Goal: Understand process/instructions

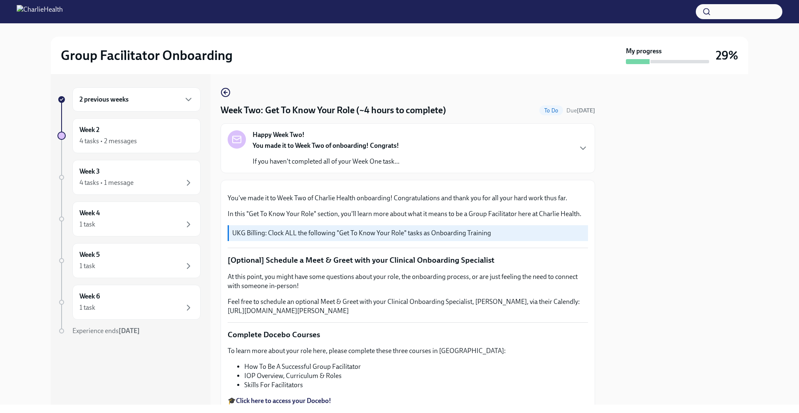
click at [395, 145] on strong "You made it to Week Two of onboarding! Congrats!" at bounding box center [326, 145] width 146 height 8
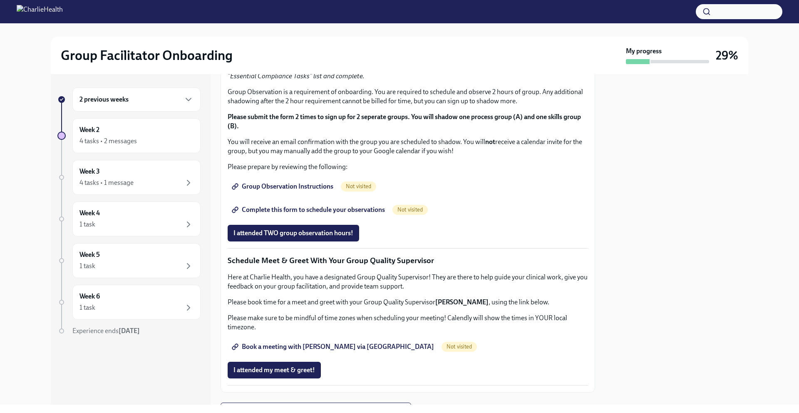
scroll to position [559, 0]
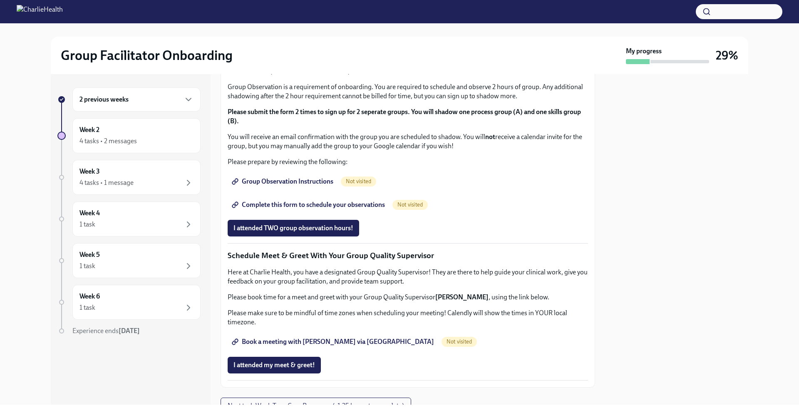
drag, startPoint x: 371, startPoint y: 303, endPoint x: 228, endPoint y: 305, distance: 143.6
copy p "[URL][DOMAIN_NAME][PERSON_NAME]"
click at [420, 214] on div "You've made it to Week Two of Charlie Health onboarding! Congratulations and th…" at bounding box center [408, 74] width 360 height 611
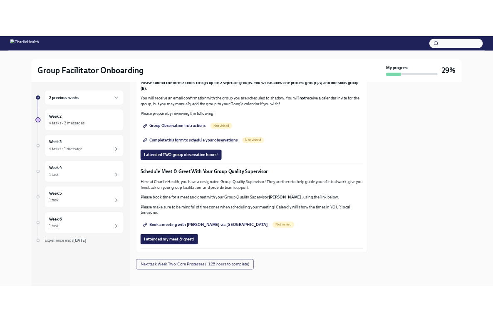
scroll to position [901, 0]
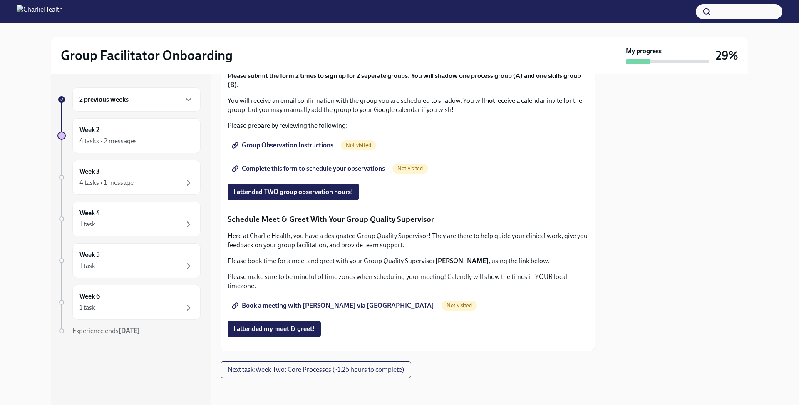
click at [317, 149] on span "Group Observation Instructions" at bounding box center [283, 145] width 100 height 8
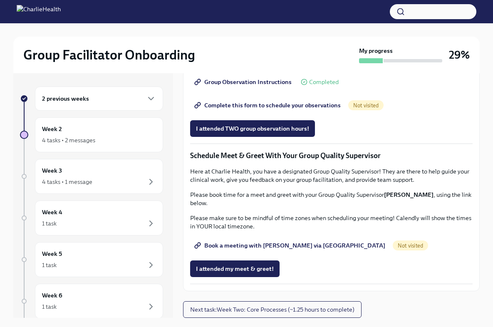
scroll to position [566, 0]
click at [265, 109] on span "Complete this form to schedule your observations" at bounding box center [268, 105] width 145 height 8
click at [259, 250] on span "Book a meeting with [PERSON_NAME] via [GEOGRAPHIC_DATA]" at bounding box center [290, 245] width 189 height 8
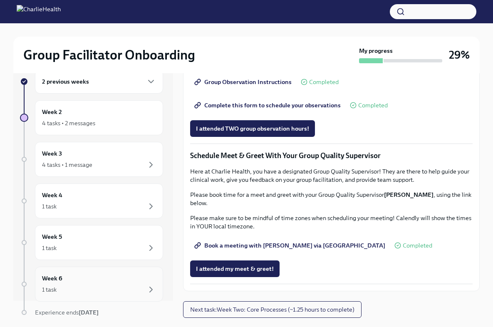
scroll to position [6, 0]
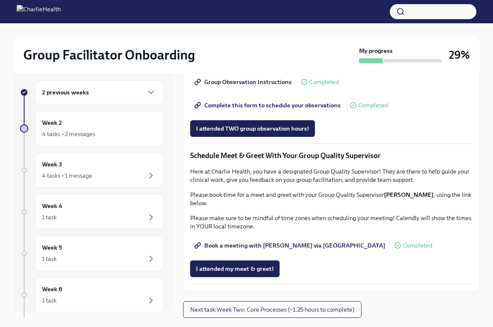
click at [230, 268] on span "I attended my meet & greet!" at bounding box center [235, 269] width 78 height 8
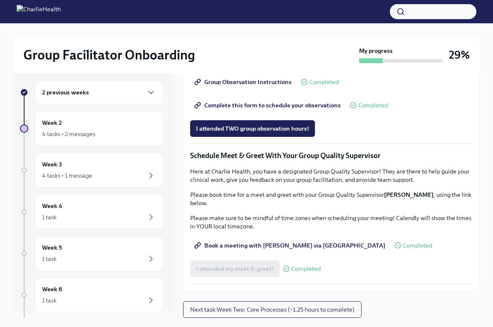
click at [236, 247] on span "Book a meeting with [PERSON_NAME] via [GEOGRAPHIC_DATA]" at bounding box center [290, 245] width 189 height 8
click at [100, 164] on div "Week 3 4 tasks • 1 message" at bounding box center [99, 170] width 114 height 21
